Goal: Find specific page/section: Find specific page/section

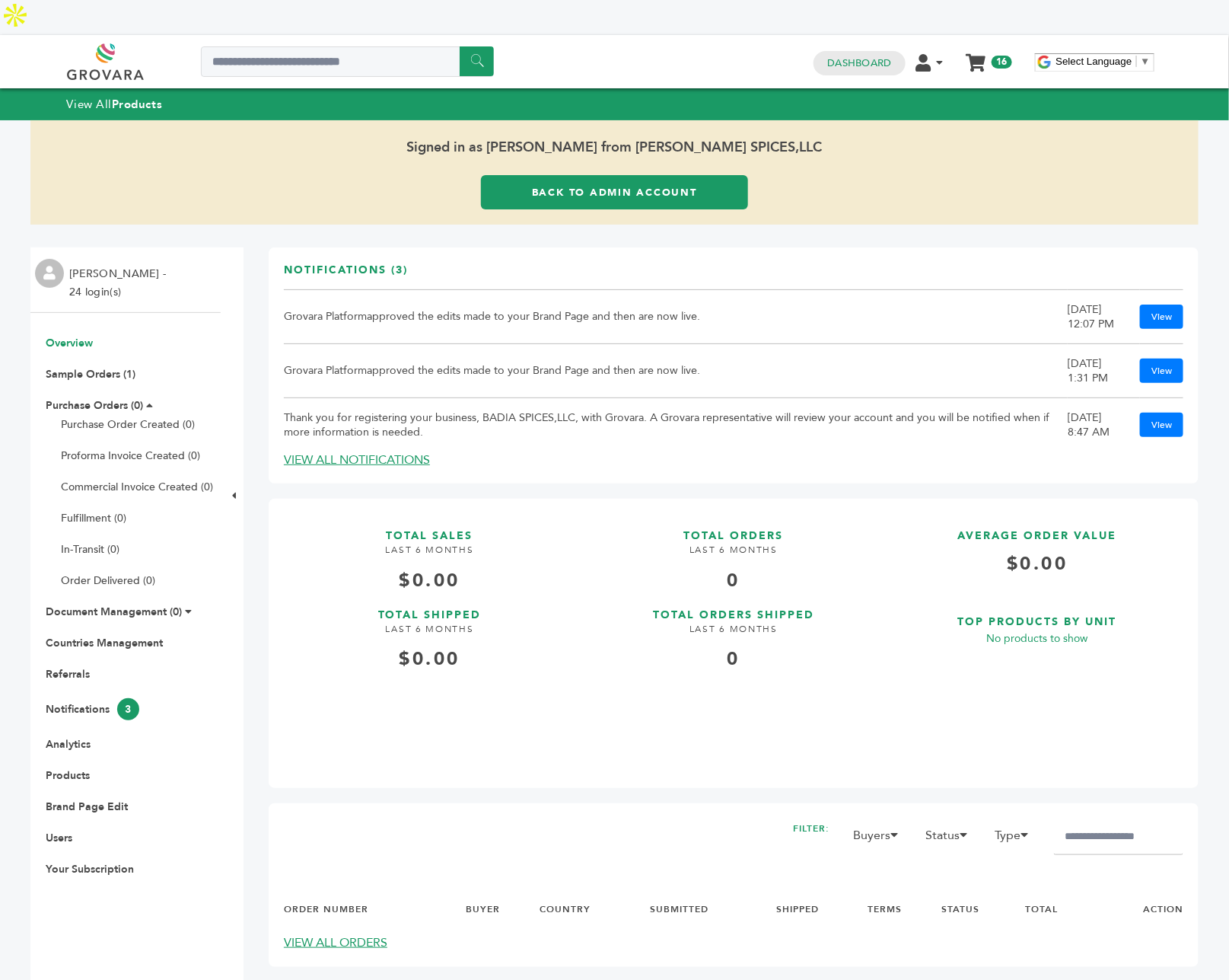
click at [185, 606] on icon at bounding box center [188, 611] width 7 height 10
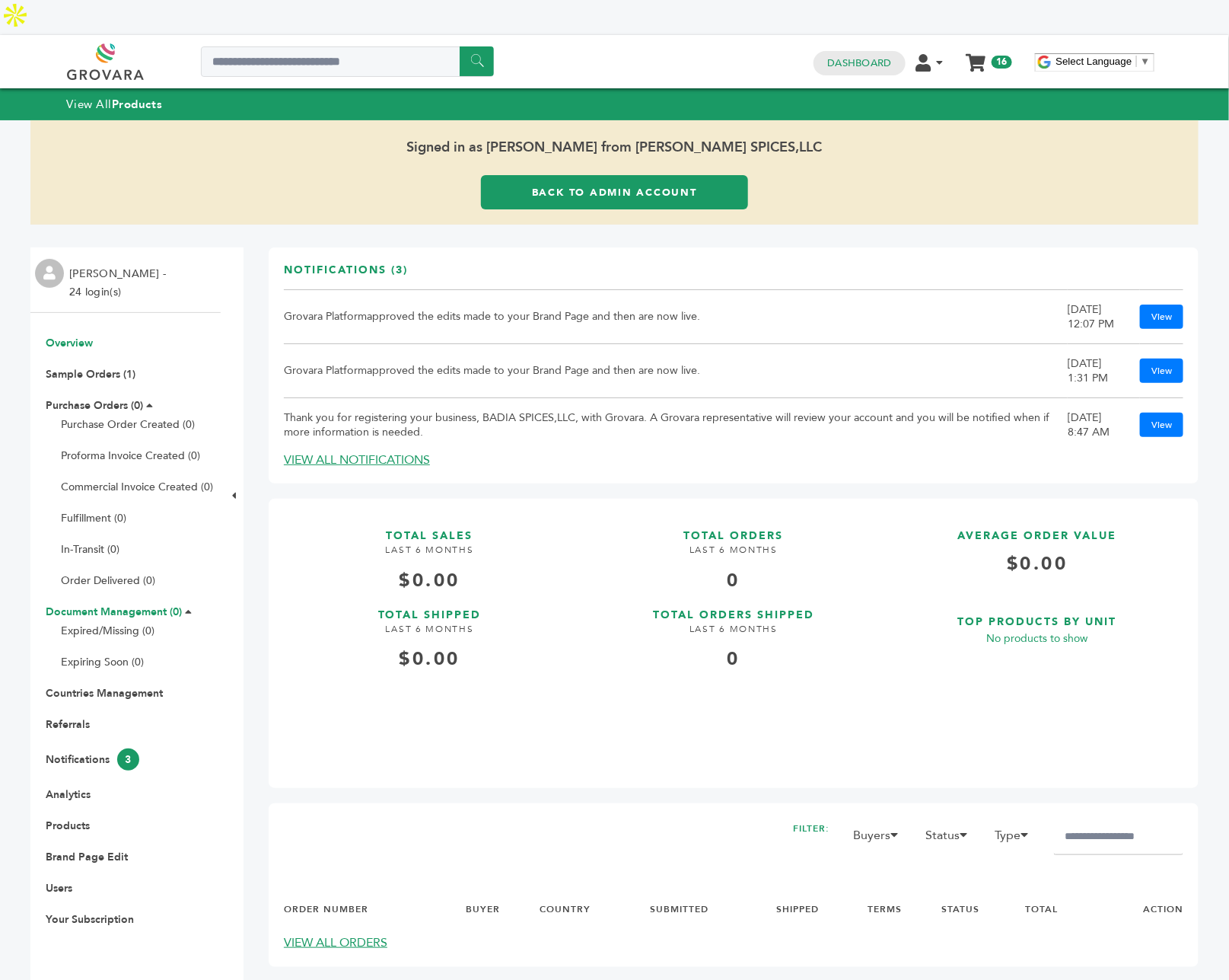
click at [118, 605] on link "Document Management (0)" at bounding box center [114, 612] width 136 height 14
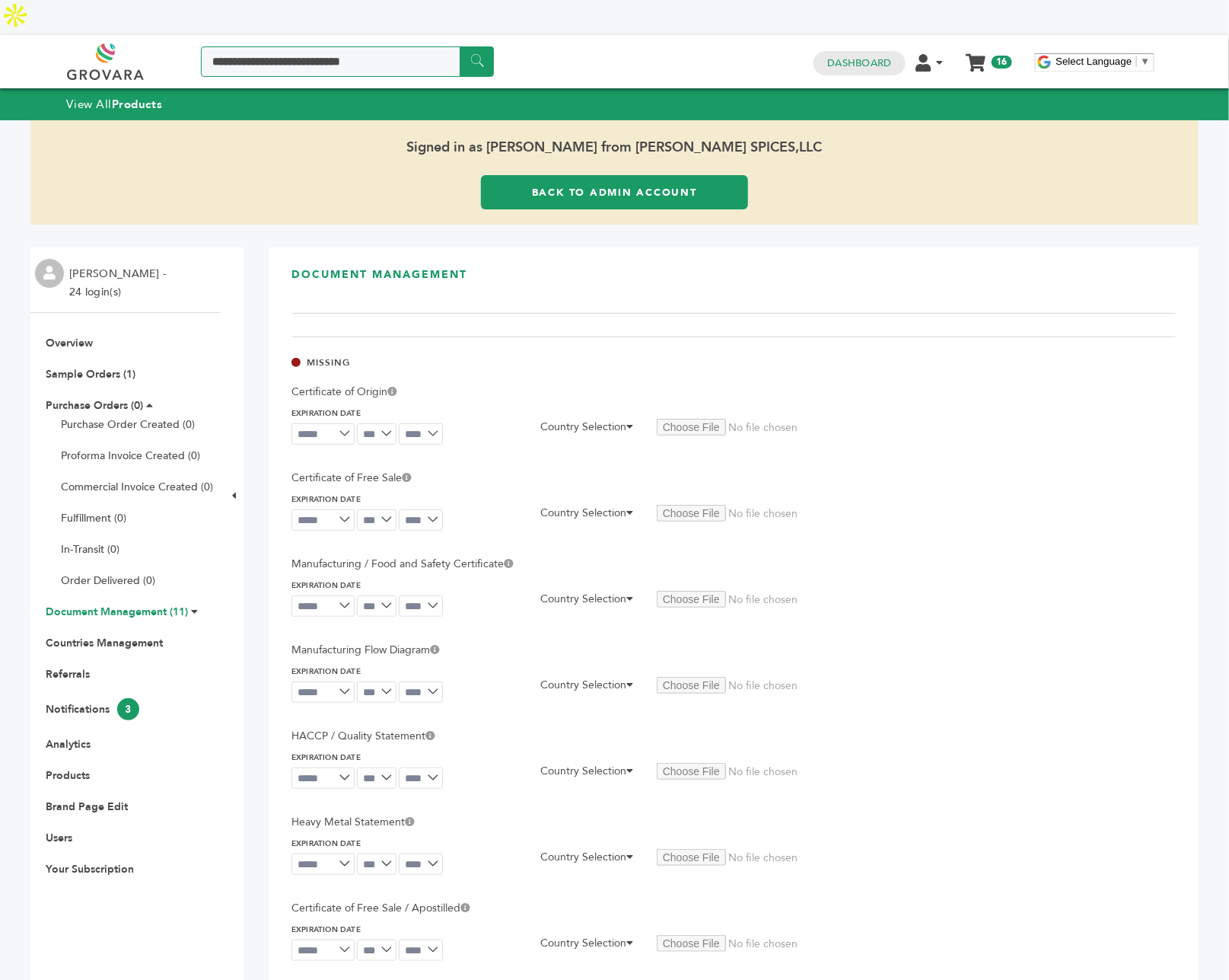
click at [348, 47] on input "Search a product or brand..." at bounding box center [347, 62] width 293 height 30
type input "*****"
click at [460, 47] on input "******" at bounding box center [476, 62] width 34 height 30
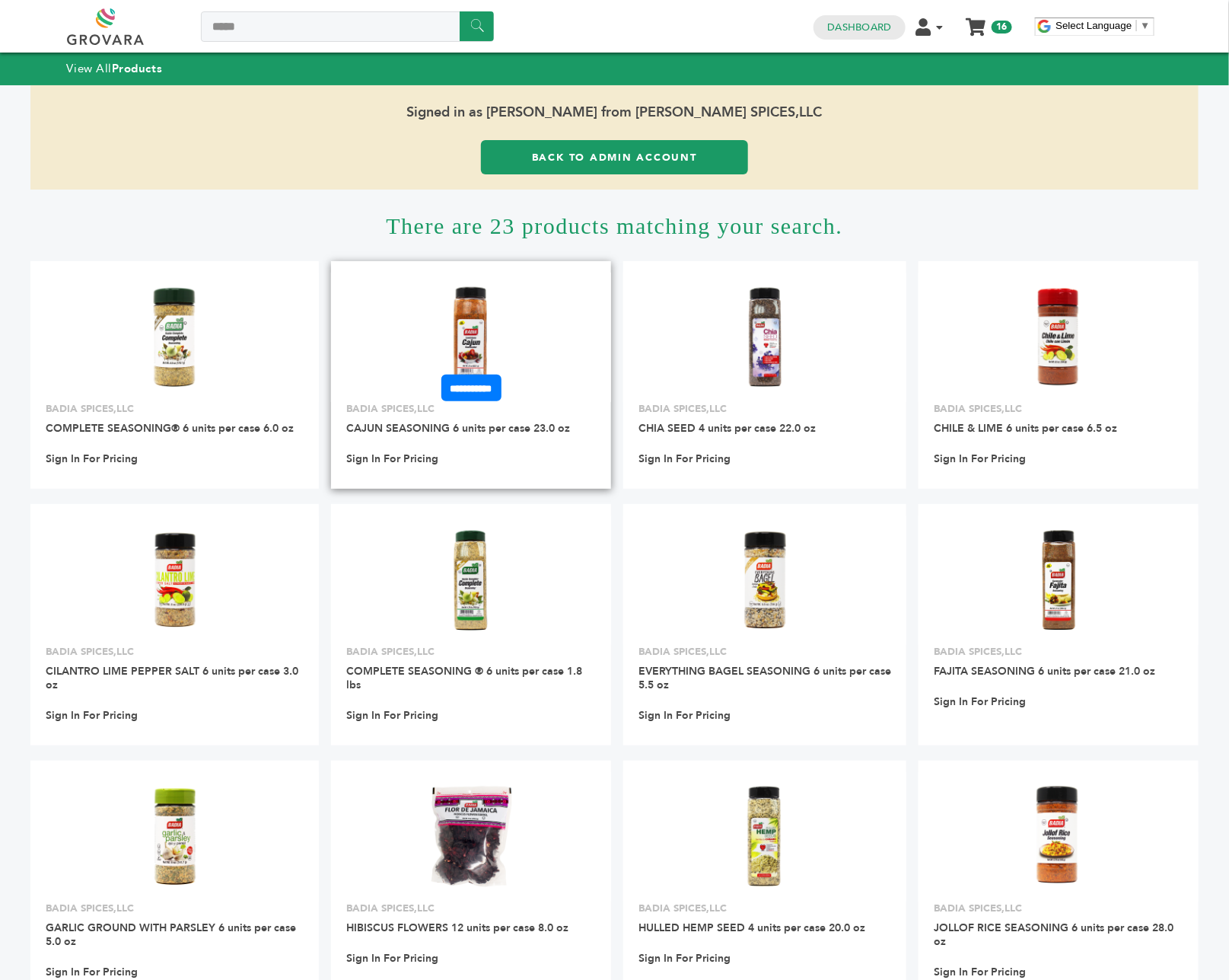
click at [465, 325] on img at bounding box center [471, 336] width 110 height 110
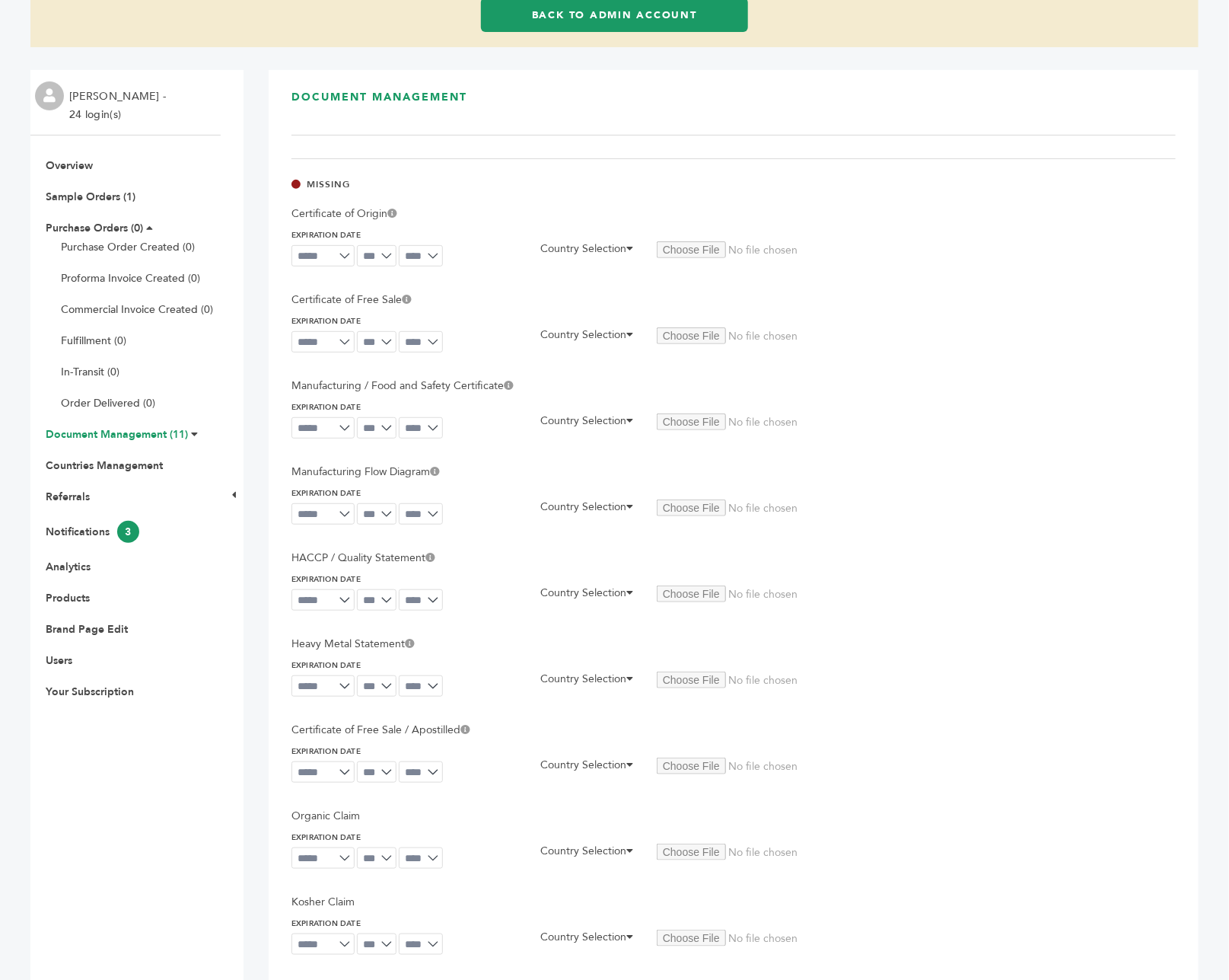
scroll to position [160, 0]
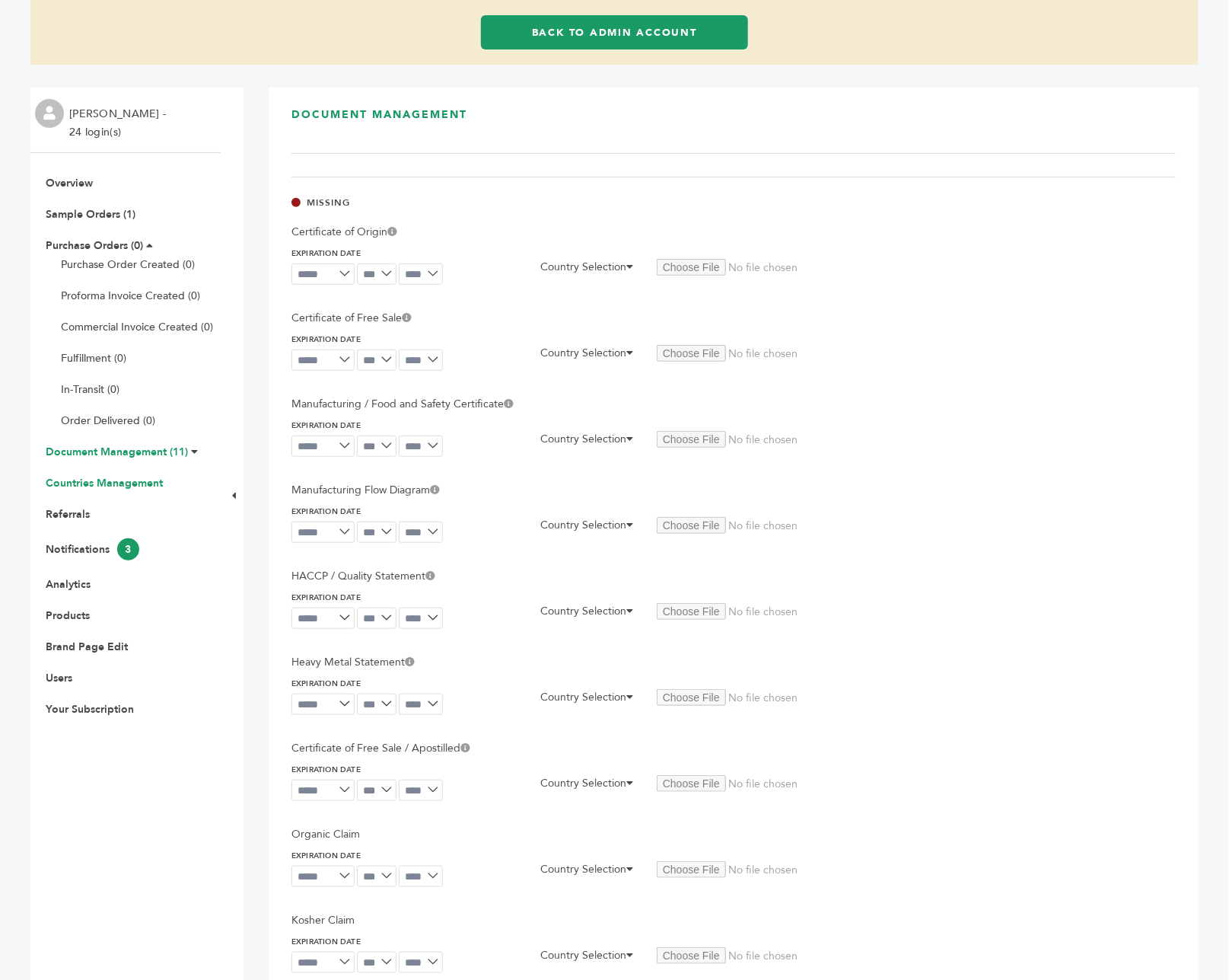
click at [127, 476] on link "Countries Management" at bounding box center [104, 483] width 117 height 14
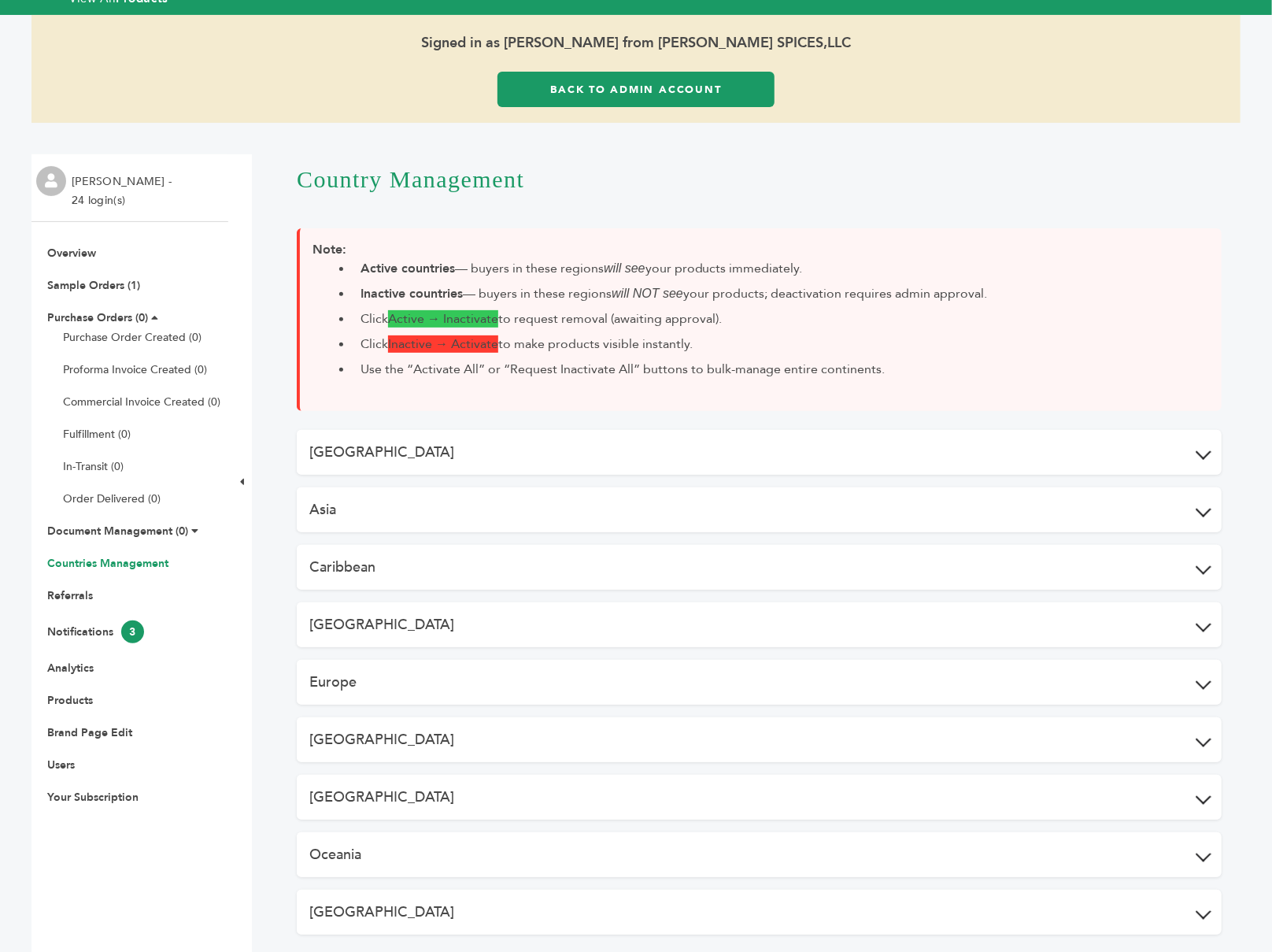
scroll to position [111, 0]
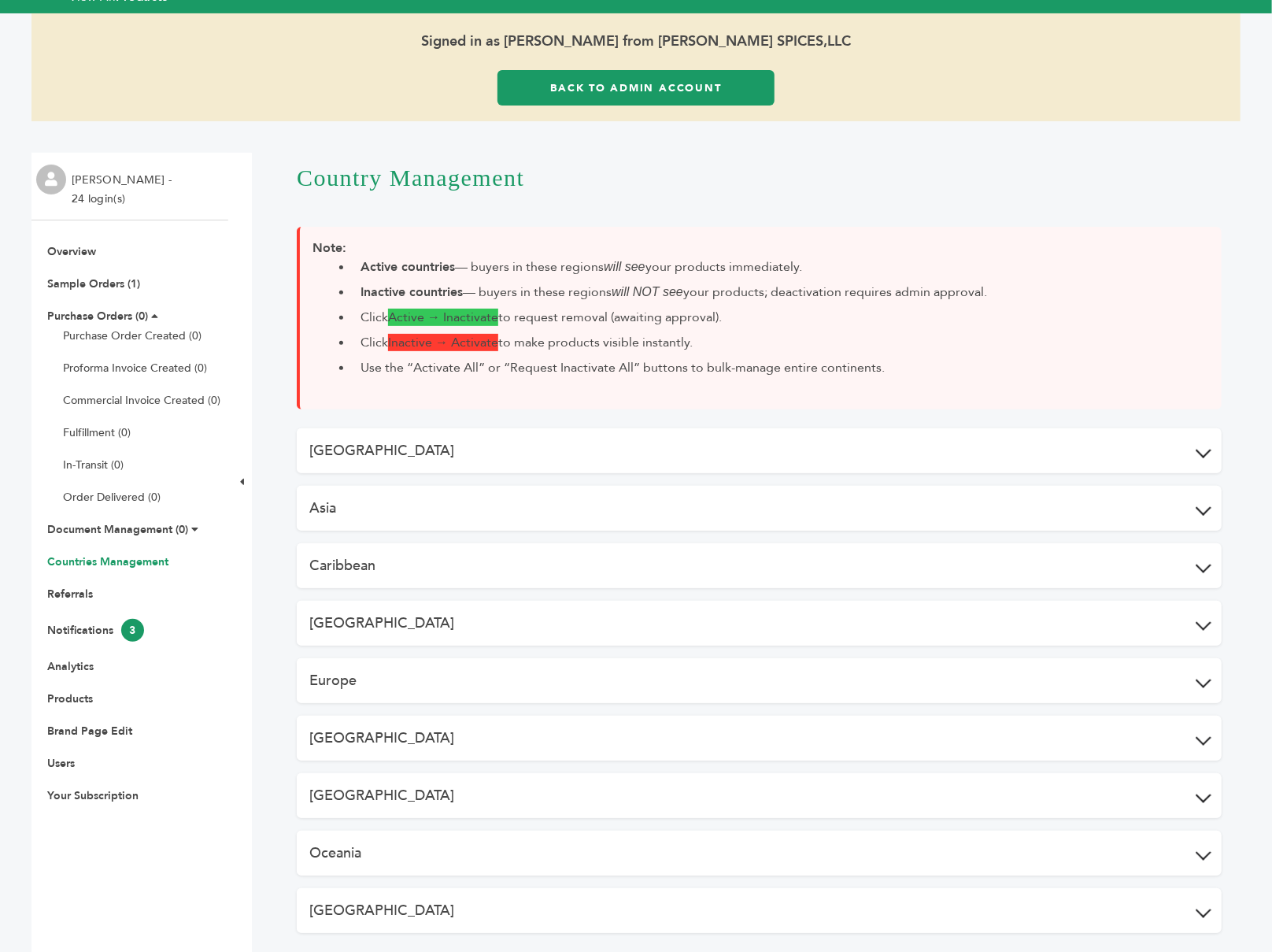
click at [440, 428] on button "[GEOGRAPHIC_DATA]" at bounding box center [760, 450] width 925 height 45
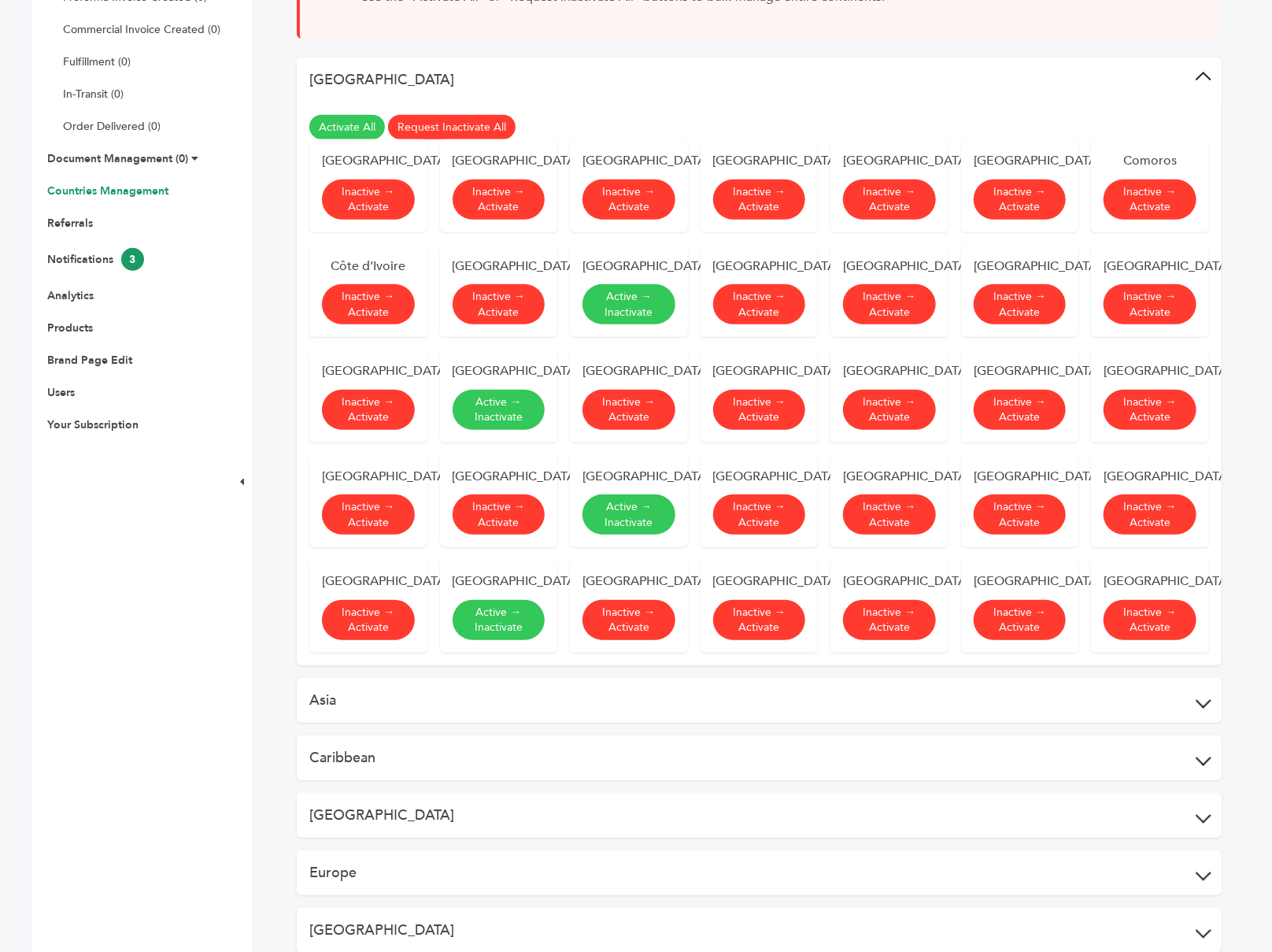
scroll to position [487, 0]
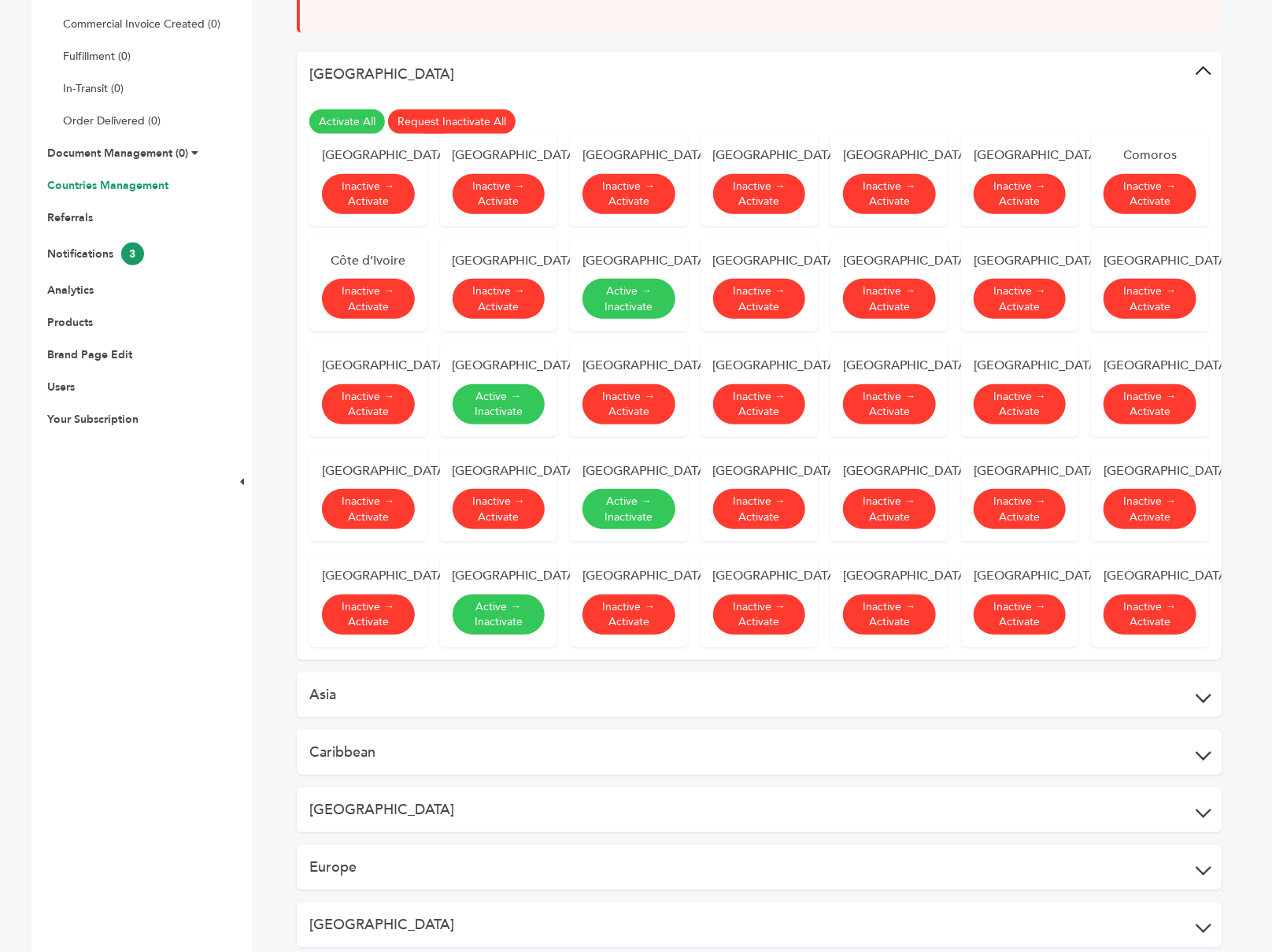
click at [390, 693] on button "Asia" at bounding box center [760, 694] width 925 height 45
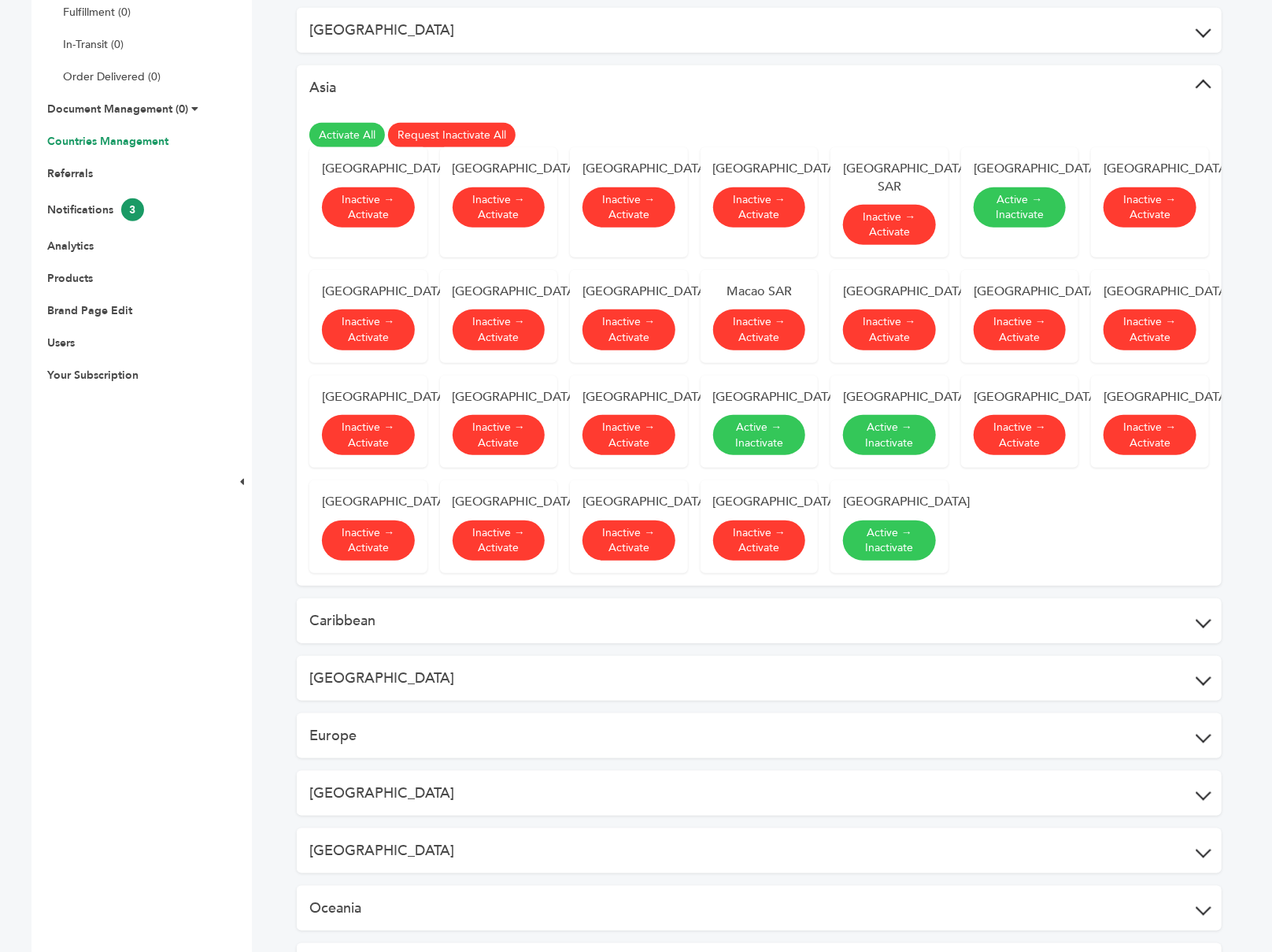
scroll to position [538, 0]
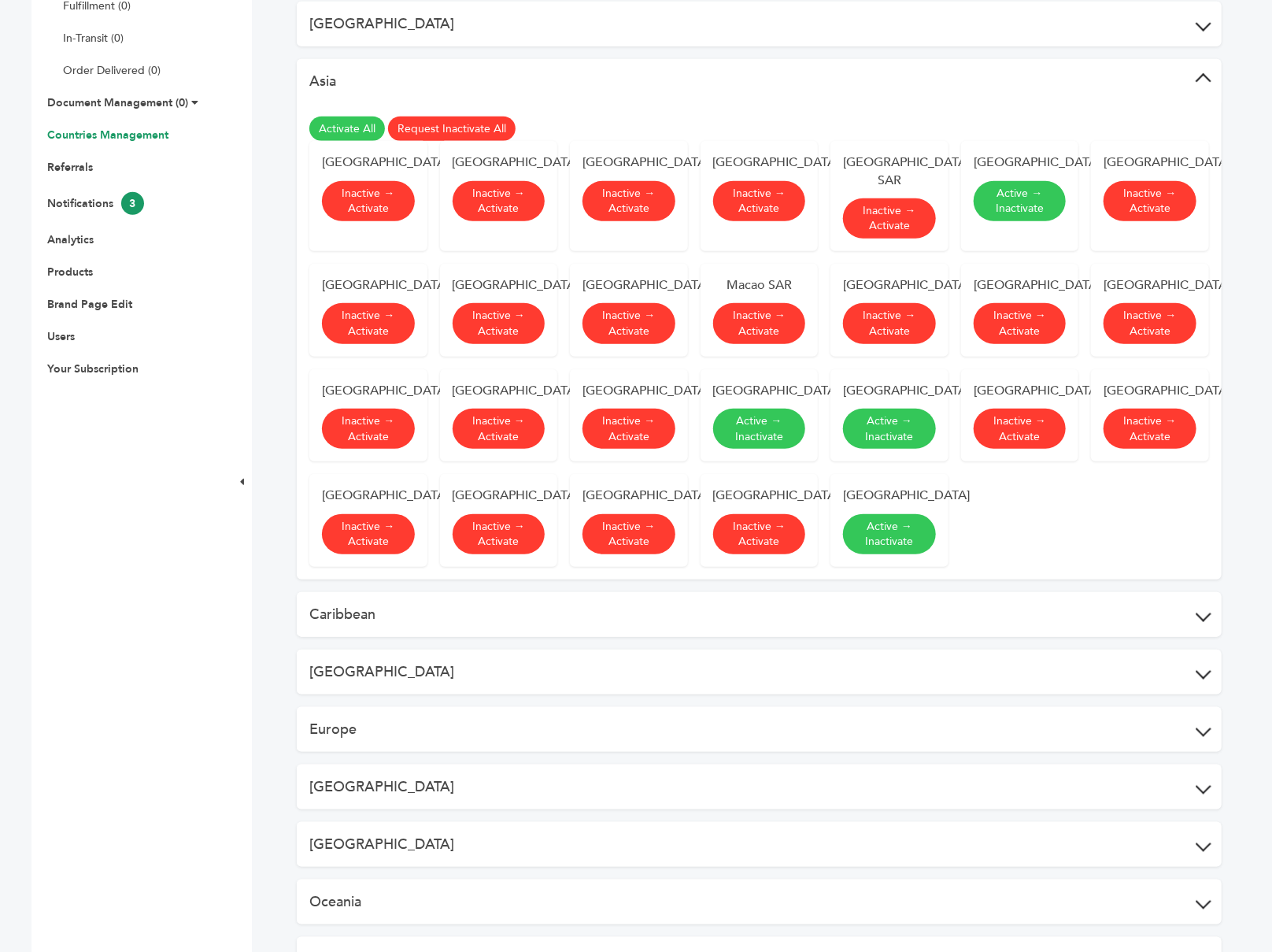
click at [400, 592] on button "Caribbean" at bounding box center [760, 614] width 925 height 45
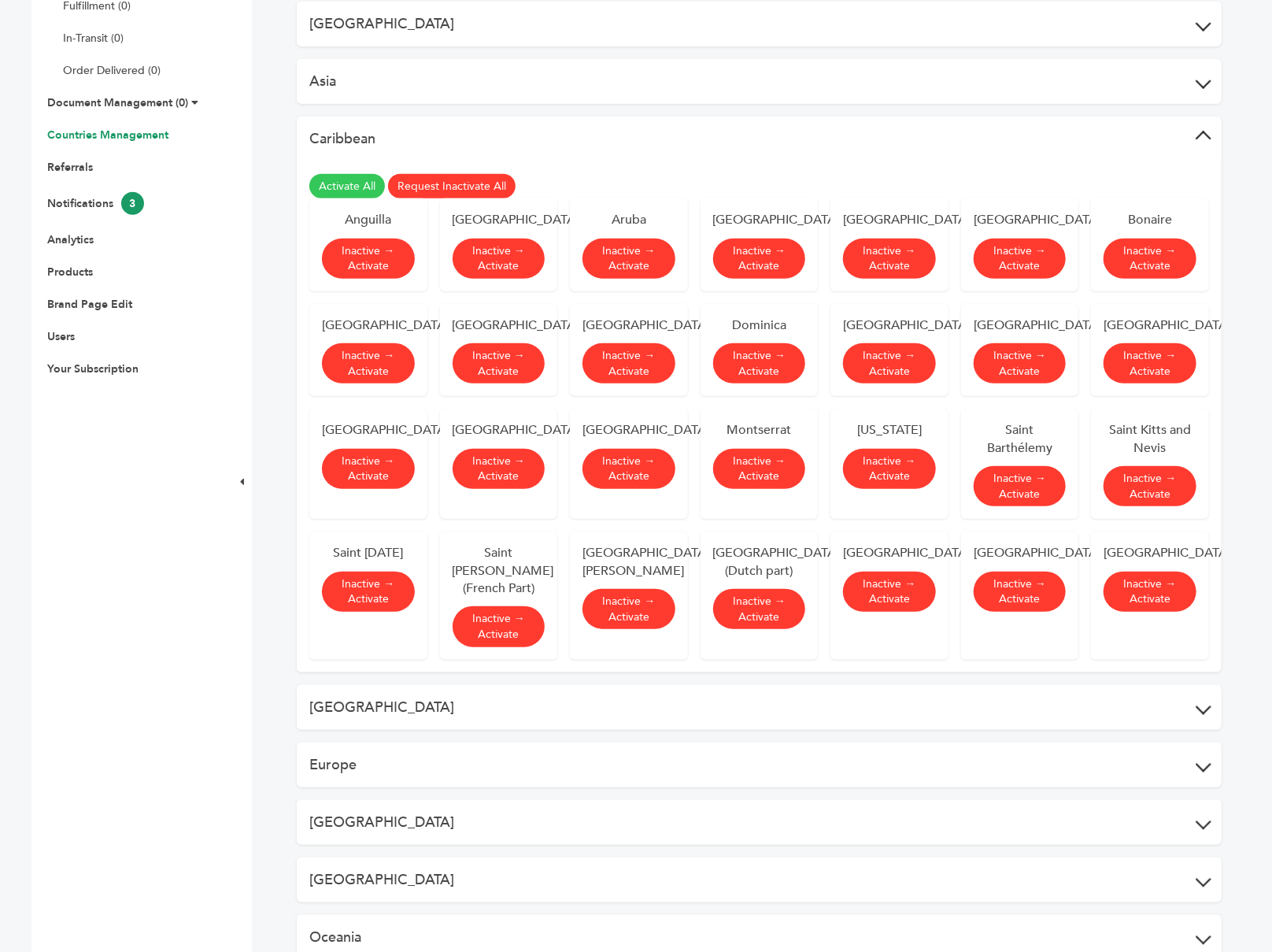
click at [375, 697] on button "[GEOGRAPHIC_DATA]" at bounding box center [760, 707] width 925 height 45
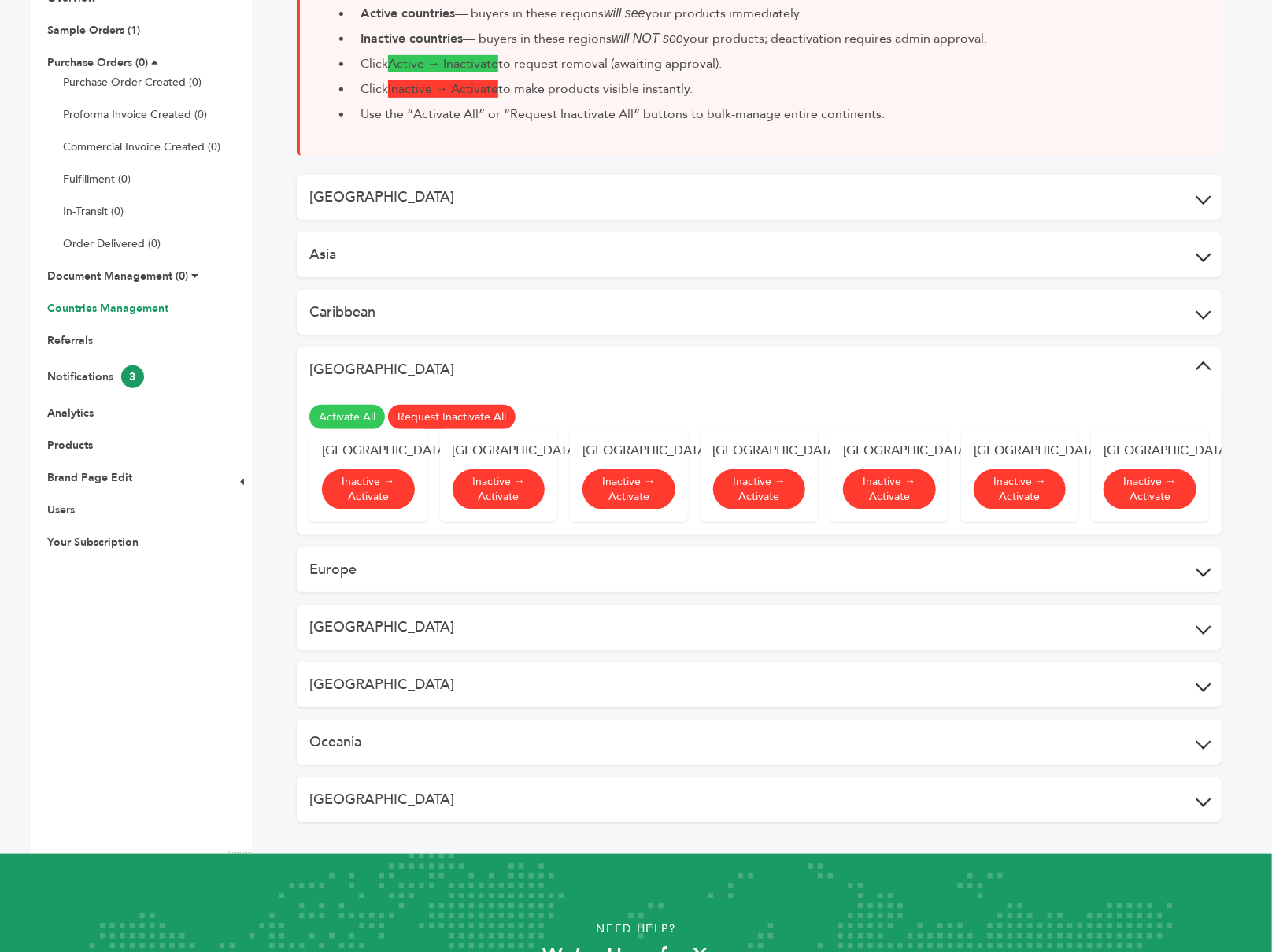
scroll to position [361, 0]
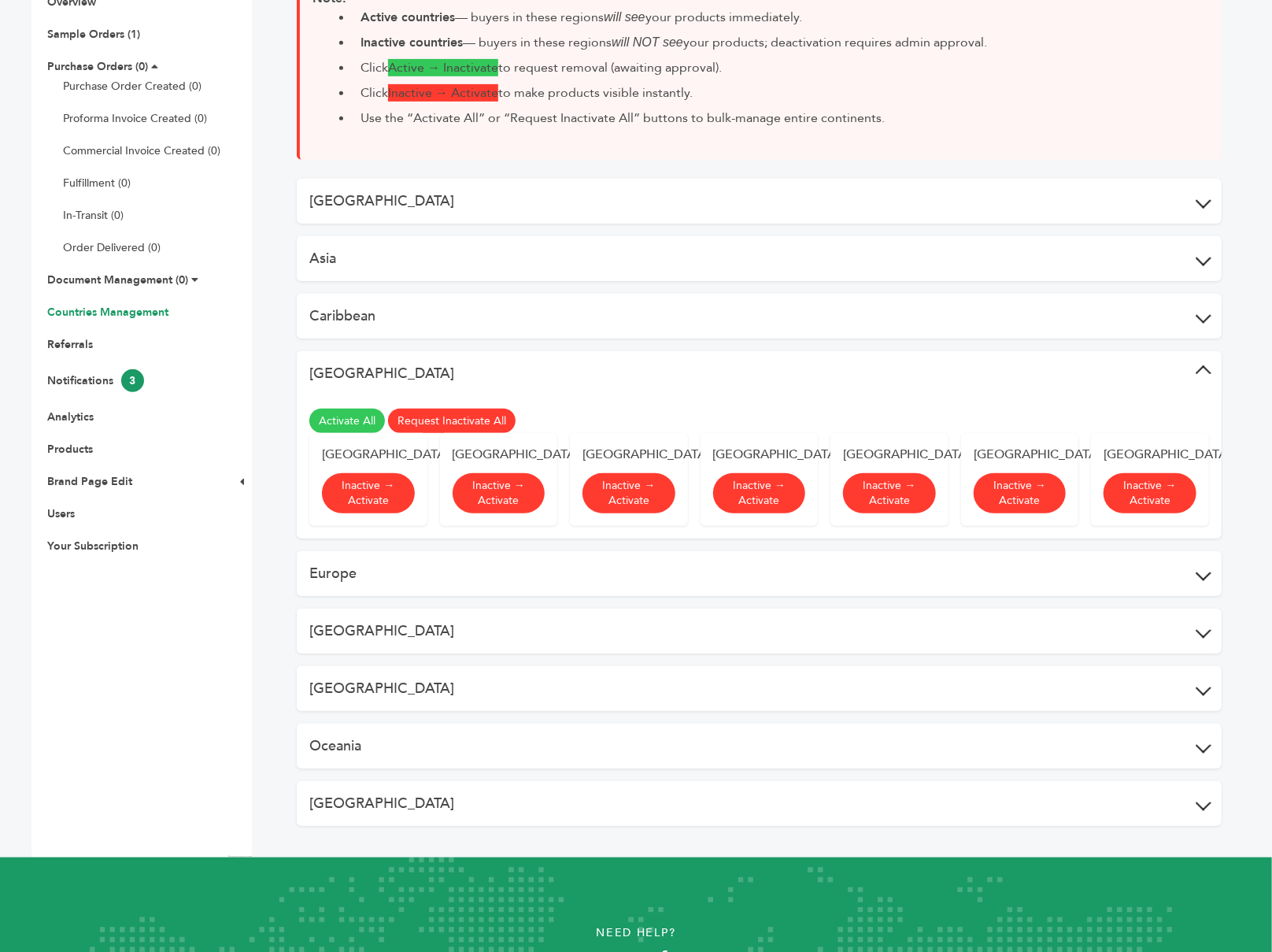
click at [387, 551] on button "Europe" at bounding box center [760, 573] width 925 height 45
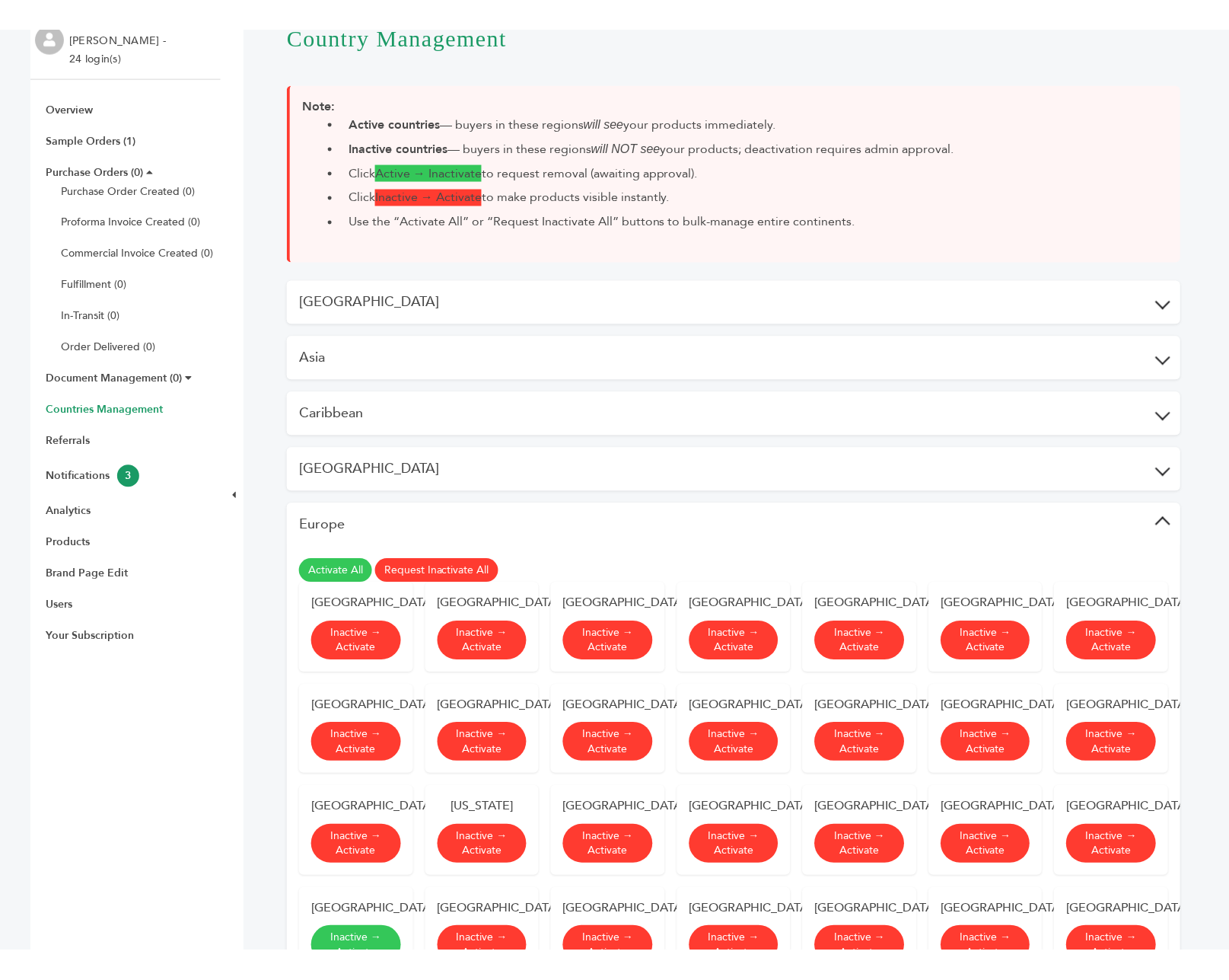
scroll to position [0, 0]
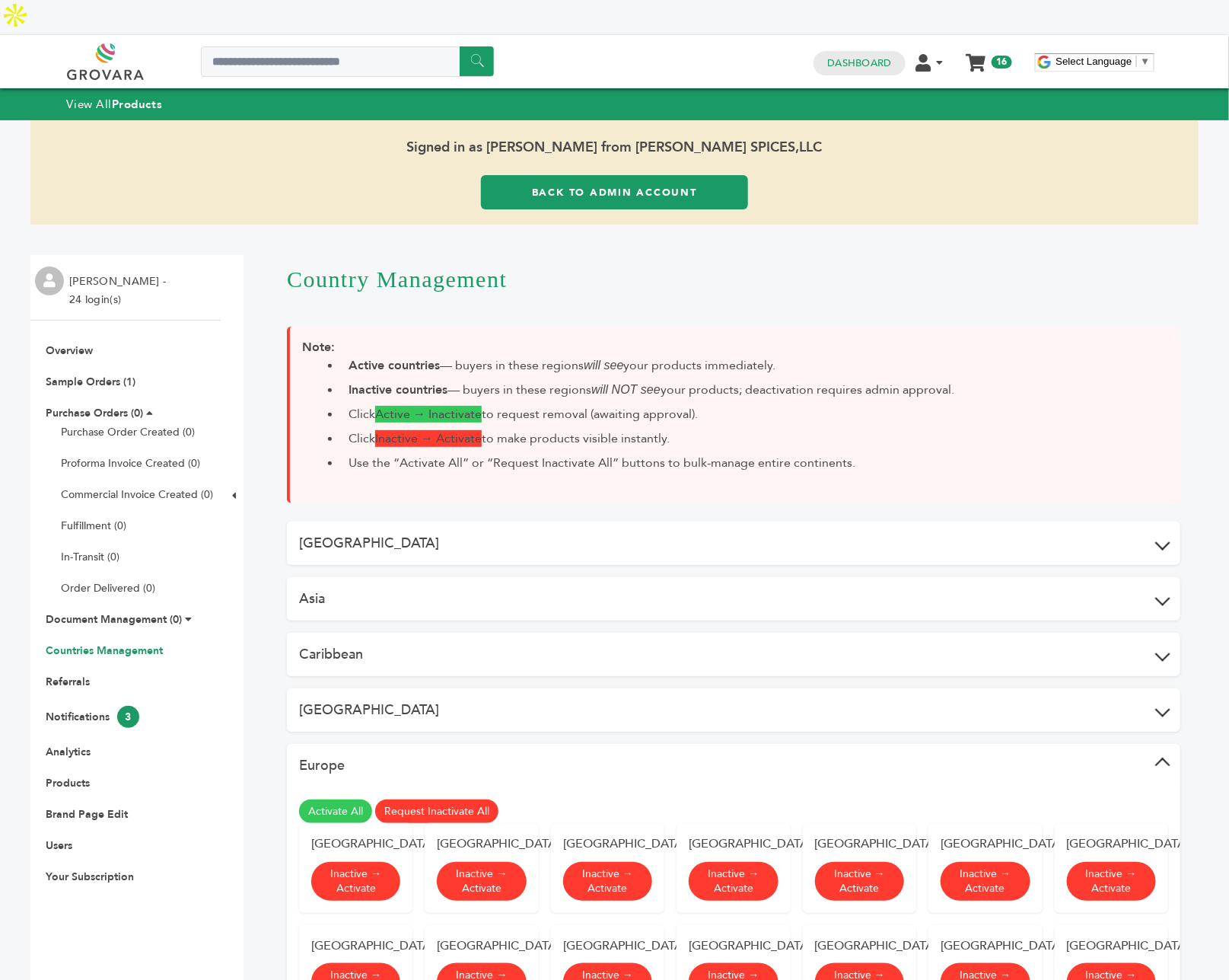
click at [561, 175] on link "Back to Admin Account" at bounding box center [615, 192] width 267 height 34
